Goal: Transaction & Acquisition: Purchase product/service

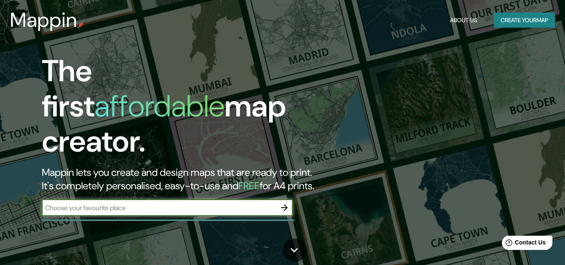
click at [148, 199] on div "​" at bounding box center [167, 207] width 251 height 17
type input "[GEOGRAPHIC_DATA]"
click at [285, 204] on icon "button" at bounding box center [284, 207] width 7 height 7
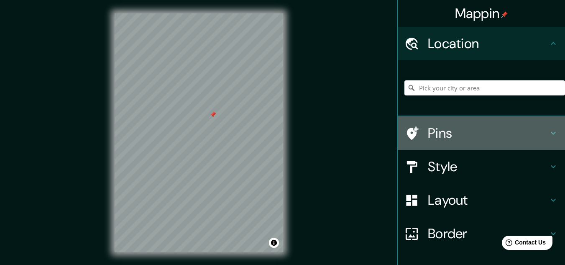
click at [428, 127] on h4 "Pins" at bounding box center [488, 133] width 120 height 17
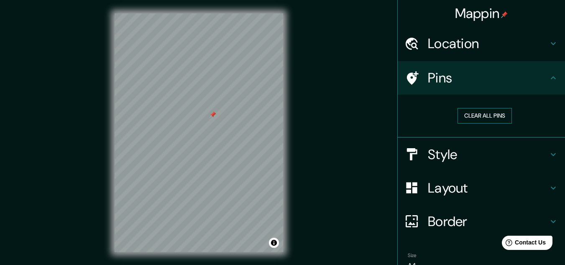
click at [467, 112] on button "Clear all pins" at bounding box center [484, 115] width 54 height 15
click at [459, 42] on h4 "Location" at bounding box center [488, 43] width 120 height 17
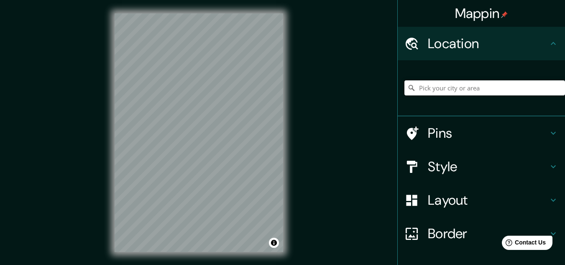
click at [454, 90] on input "Pick your city or area" at bounding box center [484, 87] width 161 height 15
drag, startPoint x: 493, startPoint y: 89, endPoint x: 372, endPoint y: 88, distance: 120.8
click at [372, 88] on div "Mappin Location [GEOGRAPHIC_DATA], [GEOGRAPHIC_DATA], [GEOGRAPHIC_DATA] Pins St…" at bounding box center [282, 139] width 565 height 278
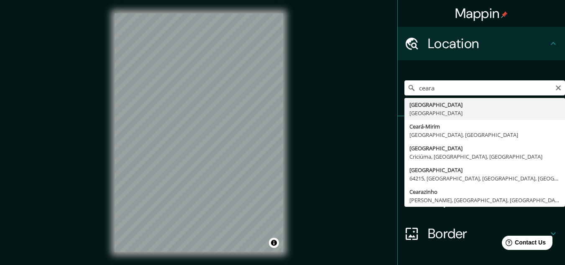
type input "[GEOGRAPHIC_DATA], [GEOGRAPHIC_DATA]"
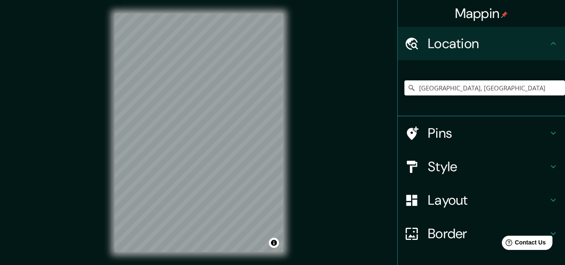
click at [451, 137] on h4 "Pins" at bounding box center [488, 133] width 120 height 17
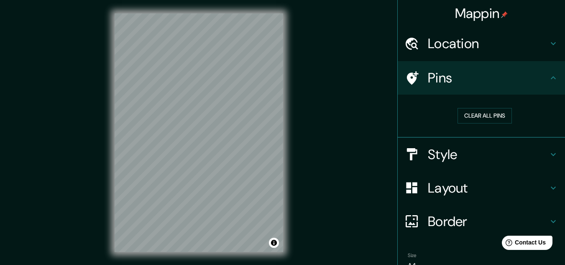
click at [452, 148] on h4 "Style" at bounding box center [488, 154] width 120 height 17
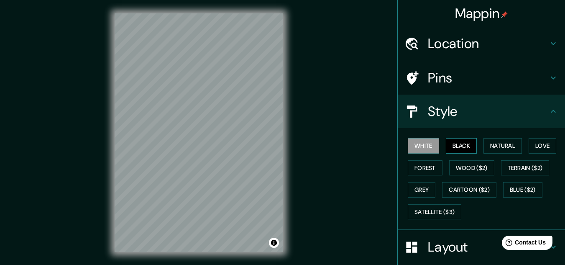
click at [452, 149] on button "Black" at bounding box center [461, 145] width 31 height 15
click at [499, 147] on button "Natural" at bounding box center [502, 145] width 38 height 15
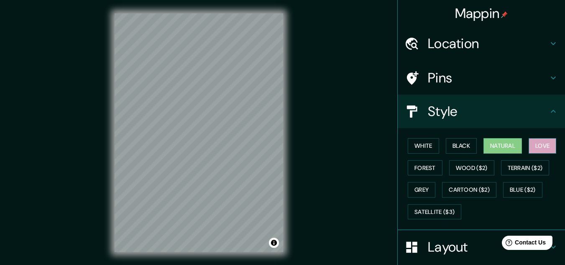
click at [534, 146] on button "Love" at bounding box center [542, 145] width 28 height 15
click at [528, 172] on button "Terrain ($2)" at bounding box center [525, 167] width 48 height 15
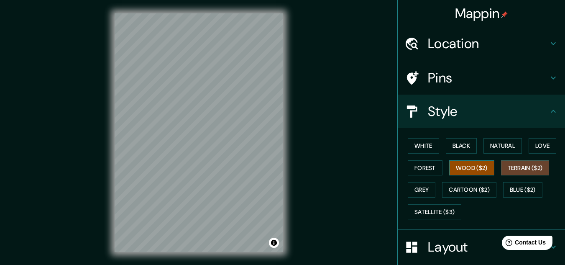
click at [464, 169] on button "Wood ($2)" at bounding box center [471, 167] width 45 height 15
click at [416, 166] on button "Forest" at bounding box center [425, 167] width 35 height 15
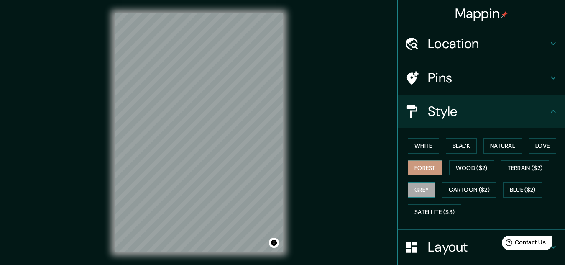
click at [417, 190] on button "Grey" at bounding box center [422, 189] width 28 height 15
click at [467, 192] on button "Cartoon ($2)" at bounding box center [469, 189] width 54 height 15
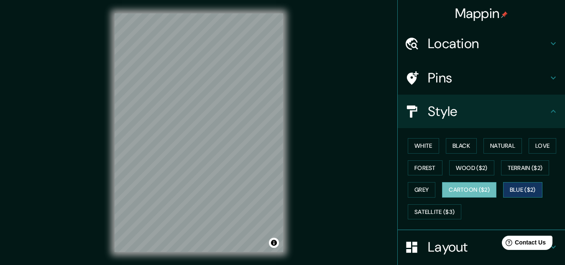
click at [523, 186] on button "Blue ($2)" at bounding box center [522, 189] width 39 height 15
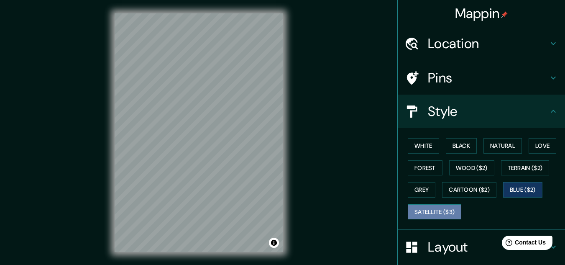
click at [429, 216] on button "Satellite ($3)" at bounding box center [435, 211] width 54 height 15
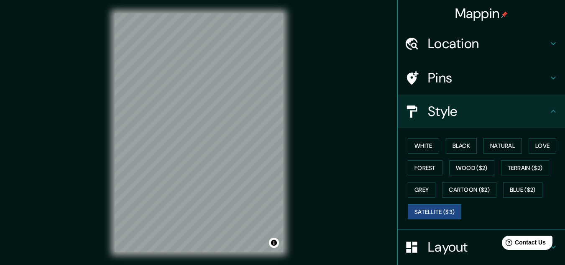
click at [548, 112] on icon at bounding box center [553, 111] width 10 height 10
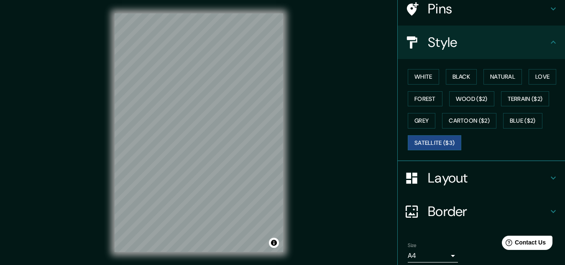
scroll to position [84, 0]
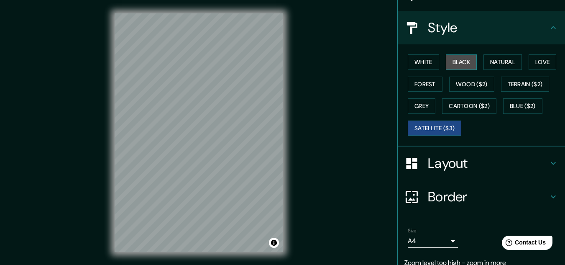
click at [459, 64] on button "Black" at bounding box center [461, 61] width 31 height 15
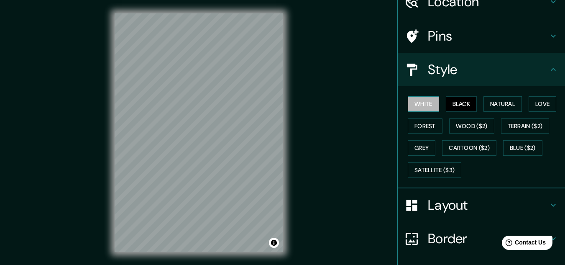
click at [418, 98] on button "White" at bounding box center [423, 103] width 31 height 15
click at [479, 206] on h4 "Layout" at bounding box center [488, 205] width 120 height 17
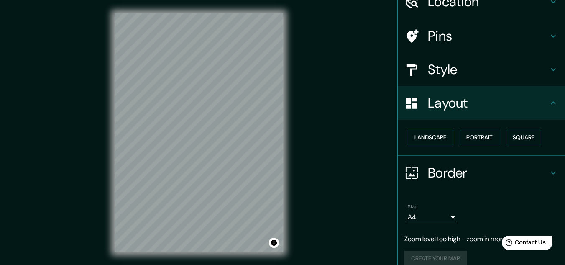
click at [435, 134] on button "Landscape" at bounding box center [430, 137] width 45 height 15
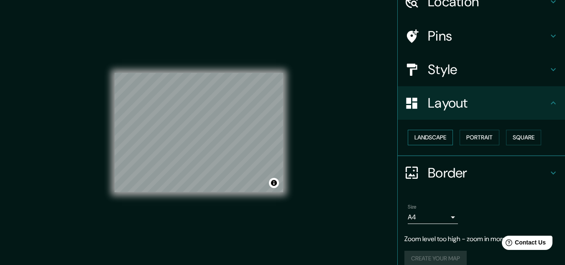
click at [435, 134] on button "Landscape" at bounding box center [430, 137] width 45 height 15
click at [468, 136] on button "Portrait" at bounding box center [479, 137] width 40 height 15
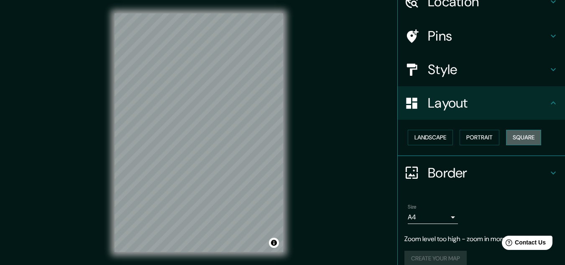
click at [508, 136] on button "Square" at bounding box center [523, 137] width 35 height 15
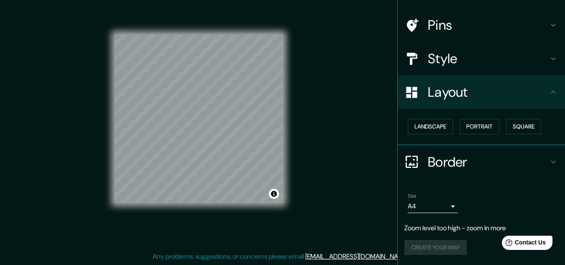
scroll to position [0, 0]
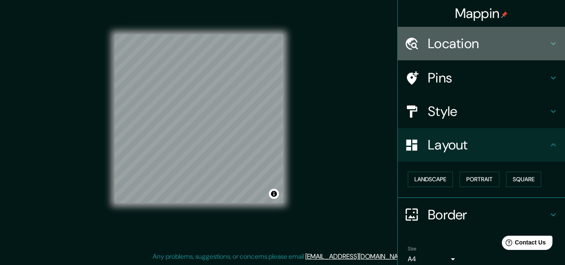
click at [489, 37] on h4 "Location" at bounding box center [488, 43] width 120 height 17
